Goal: Find specific page/section: Find specific page/section

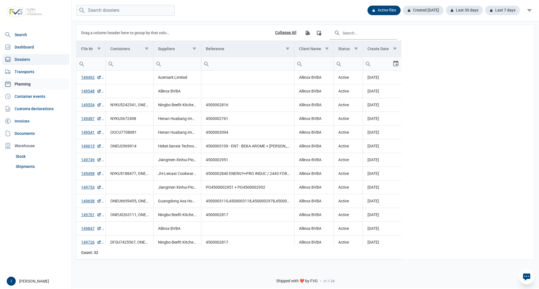
click at [25, 83] on link "Planning" at bounding box center [35, 84] width 67 height 11
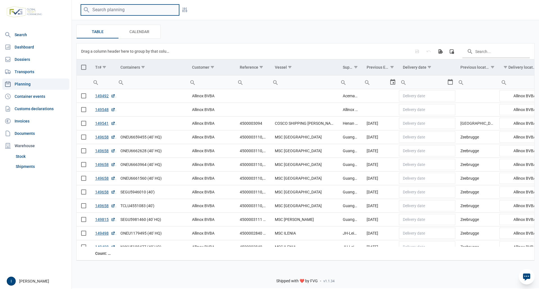
click at [120, 10] on input "search" at bounding box center [130, 9] width 98 height 11
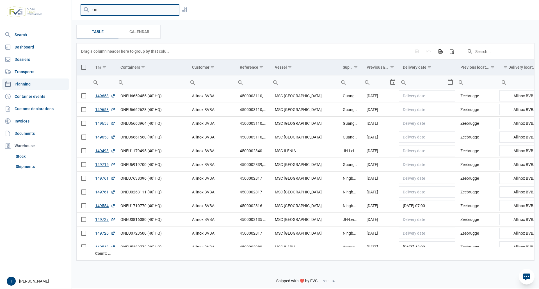
type input "o"
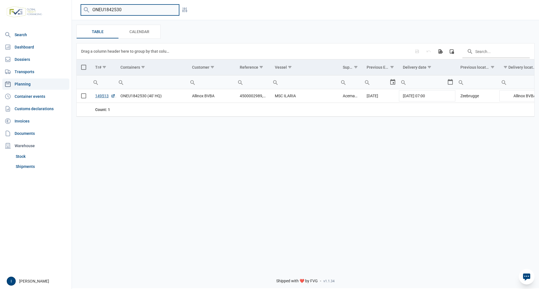
type input "ONEU1842530"
